Goal: Information Seeking & Learning: Learn about a topic

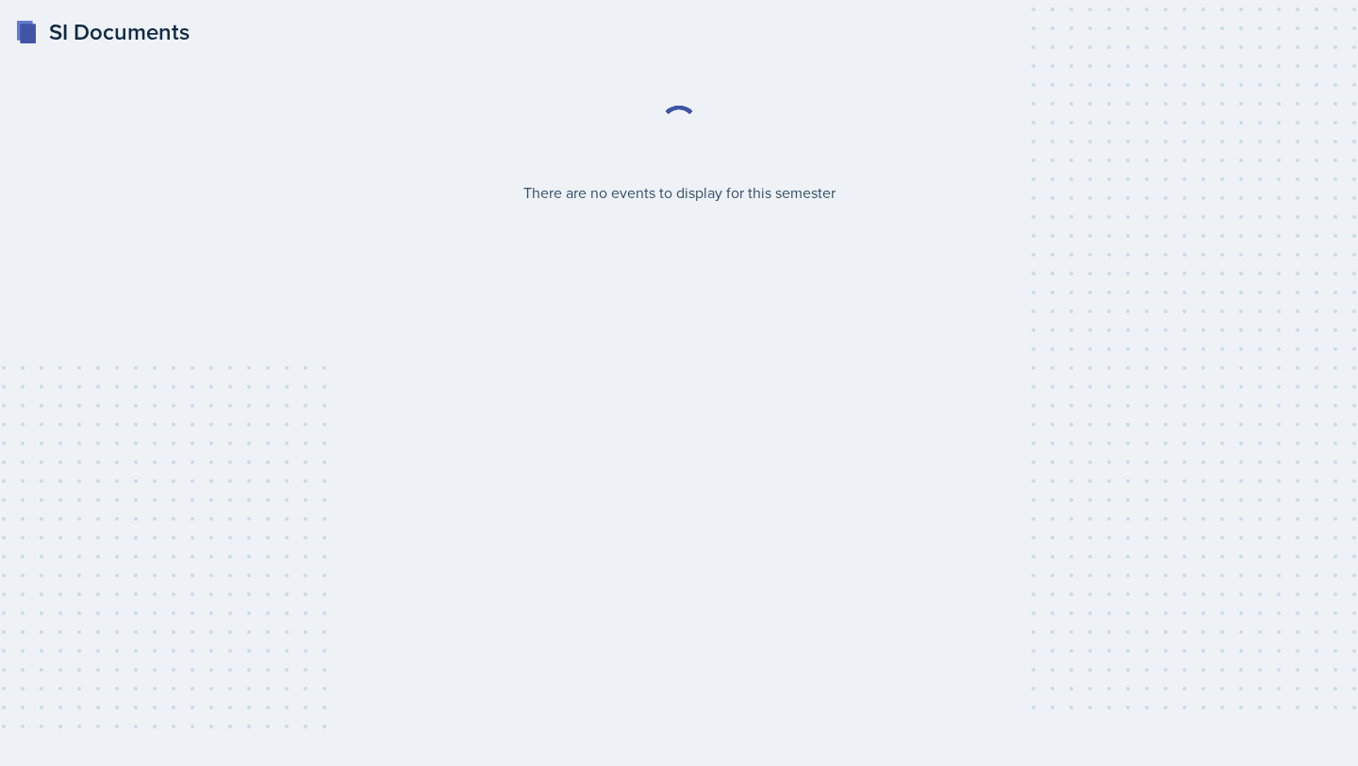
select select "2bed604d-1099-4043-b1bc-2365e8740244"
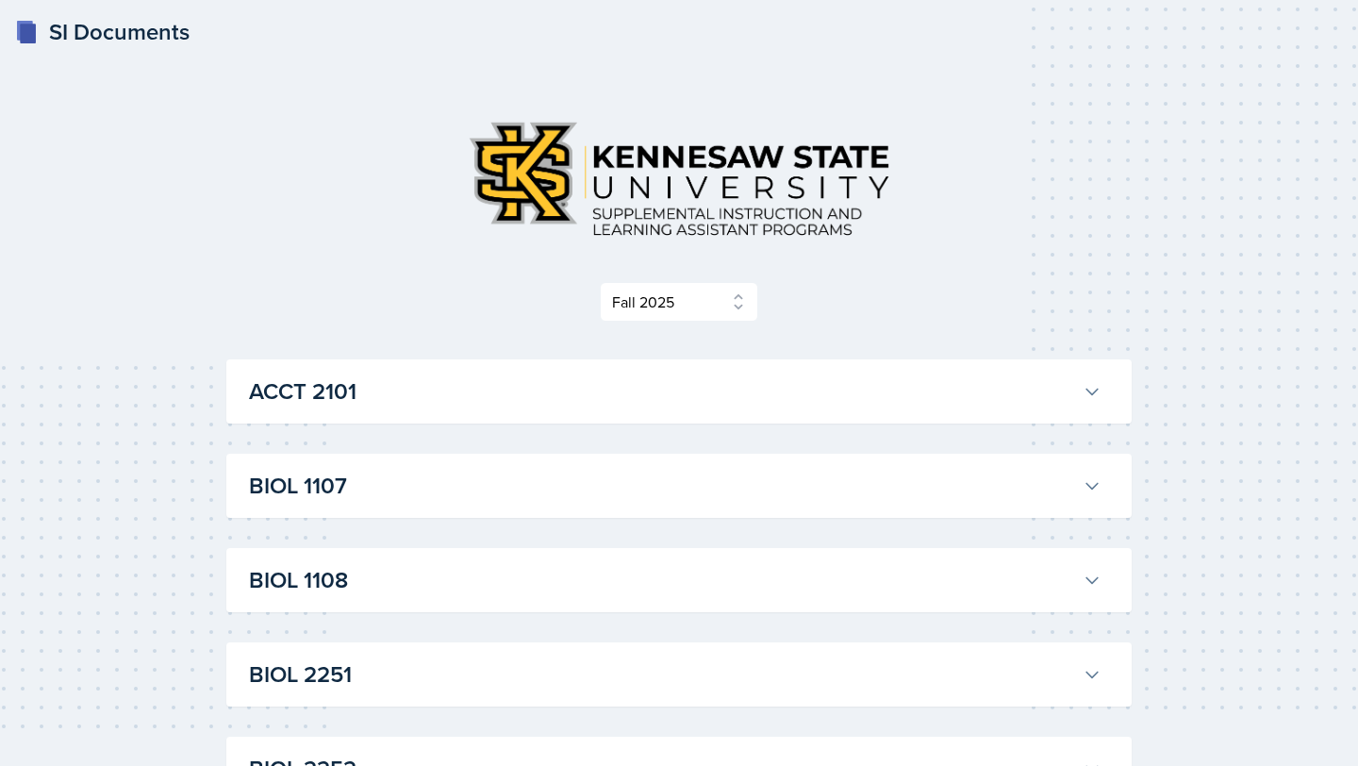
click at [621, 385] on h3 "ACCT 2101" at bounding box center [662, 391] width 826 height 34
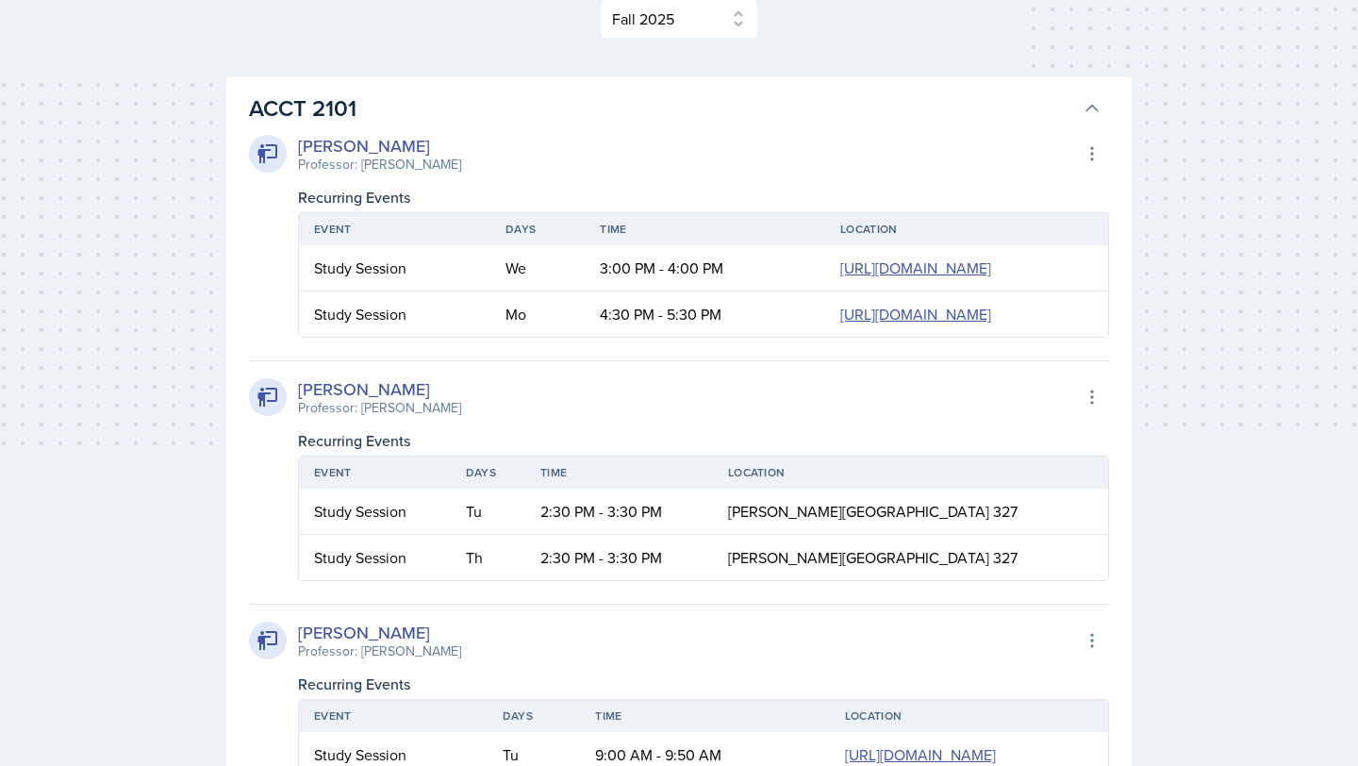
scroll to position [284, 0]
click at [825, 226] on th "Location" at bounding box center [966, 228] width 283 height 32
click at [825, 227] on th "Location" at bounding box center [966, 228] width 283 height 32
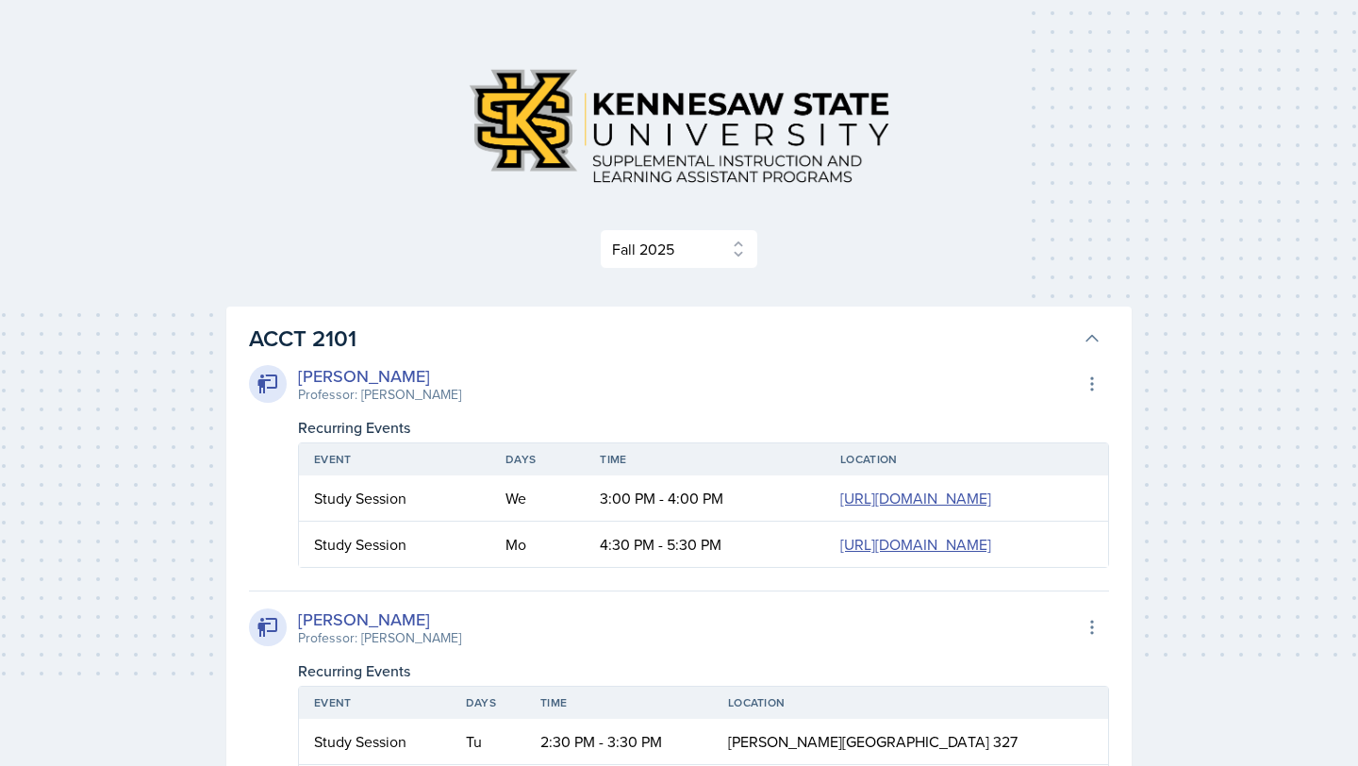
scroll to position [50, 0]
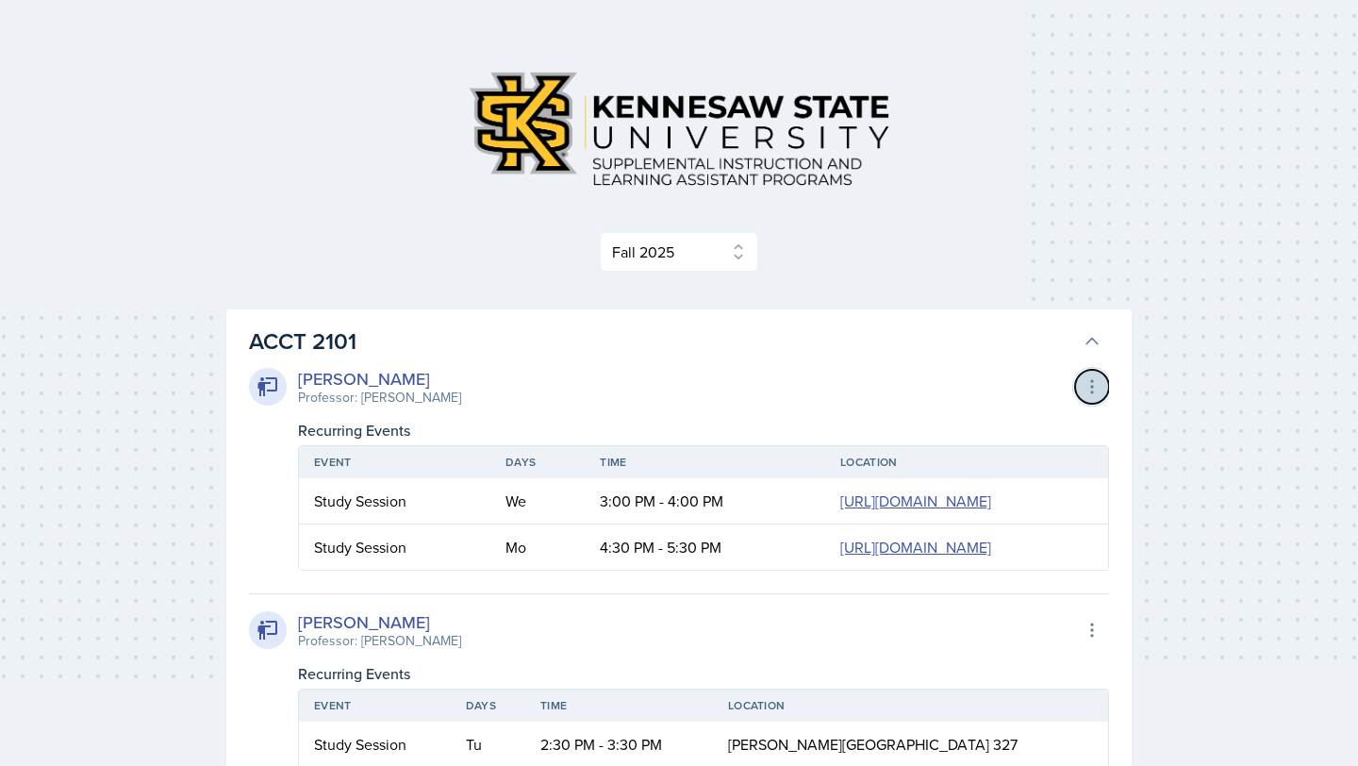
click at [1094, 383] on icon at bounding box center [1092, 386] width 19 height 19
click at [735, 255] on select "Select Semester Fall 2025 Summer 2025 Spring 2025 Fall 2024 Summer 2024 Spring …" at bounding box center [679, 252] width 158 height 40
click at [600, 232] on select "Select Semester Fall 2025 Summer 2025 Spring 2025 Fall 2024 Summer 2024 Spring …" at bounding box center [679, 252] width 158 height 40
click at [1091, 340] on icon at bounding box center [1092, 341] width 19 height 19
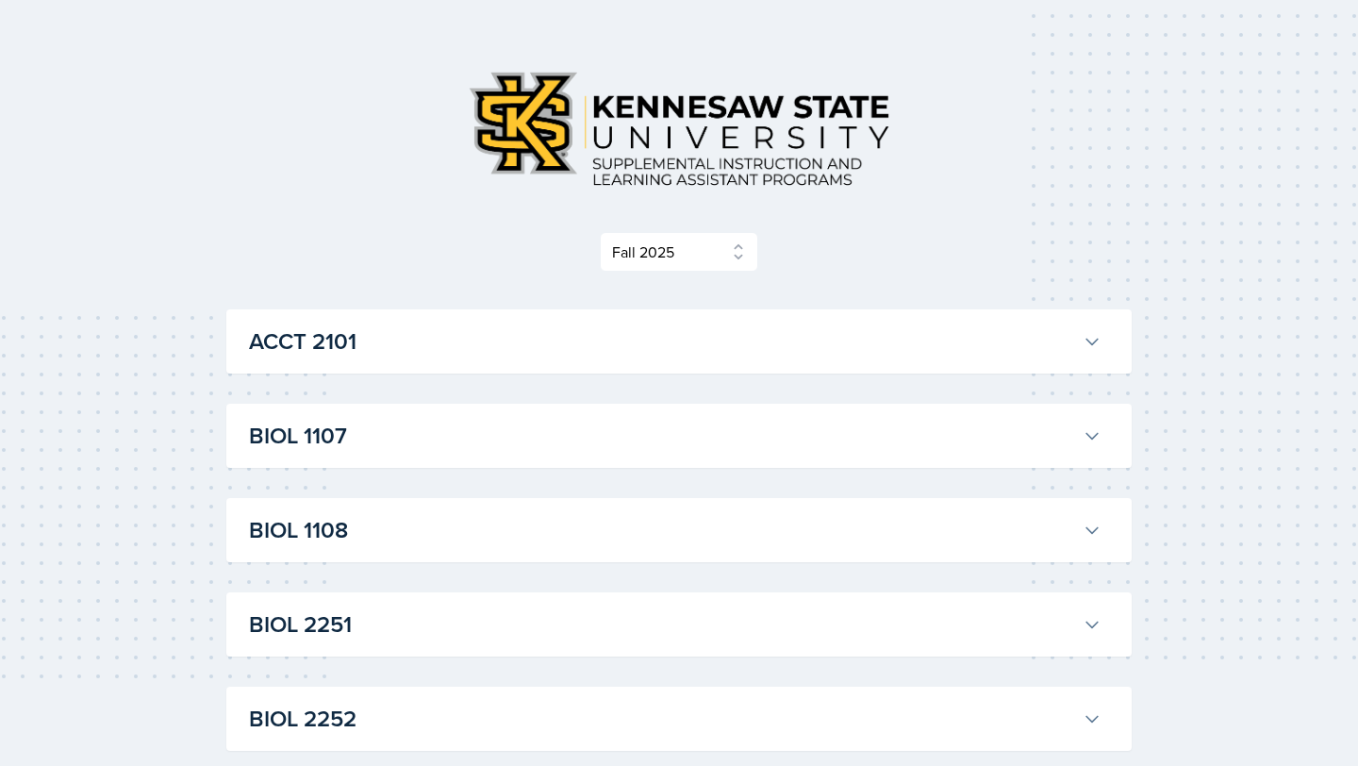
click at [1091, 339] on icon at bounding box center [1092, 341] width 19 height 19
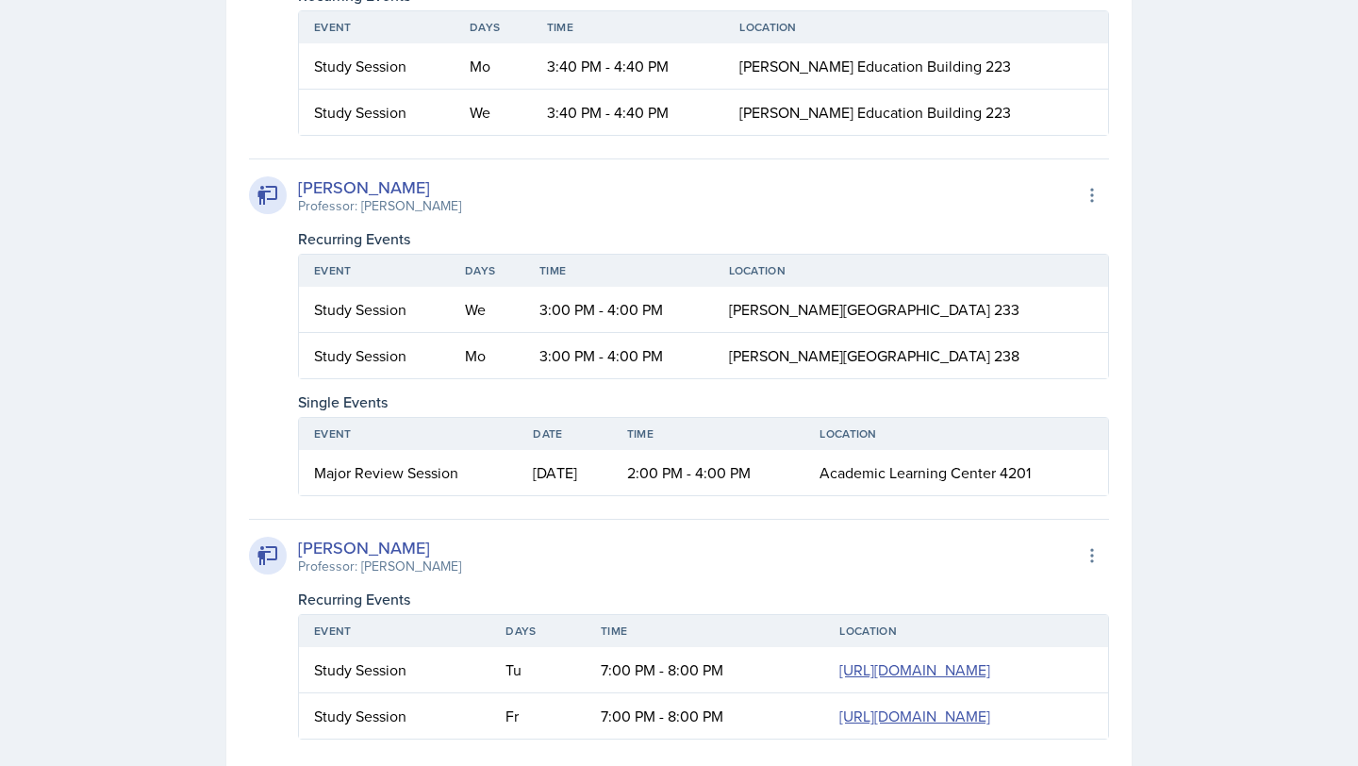
scroll to position [2434, 0]
